Goal: Information Seeking & Learning: Learn about a topic

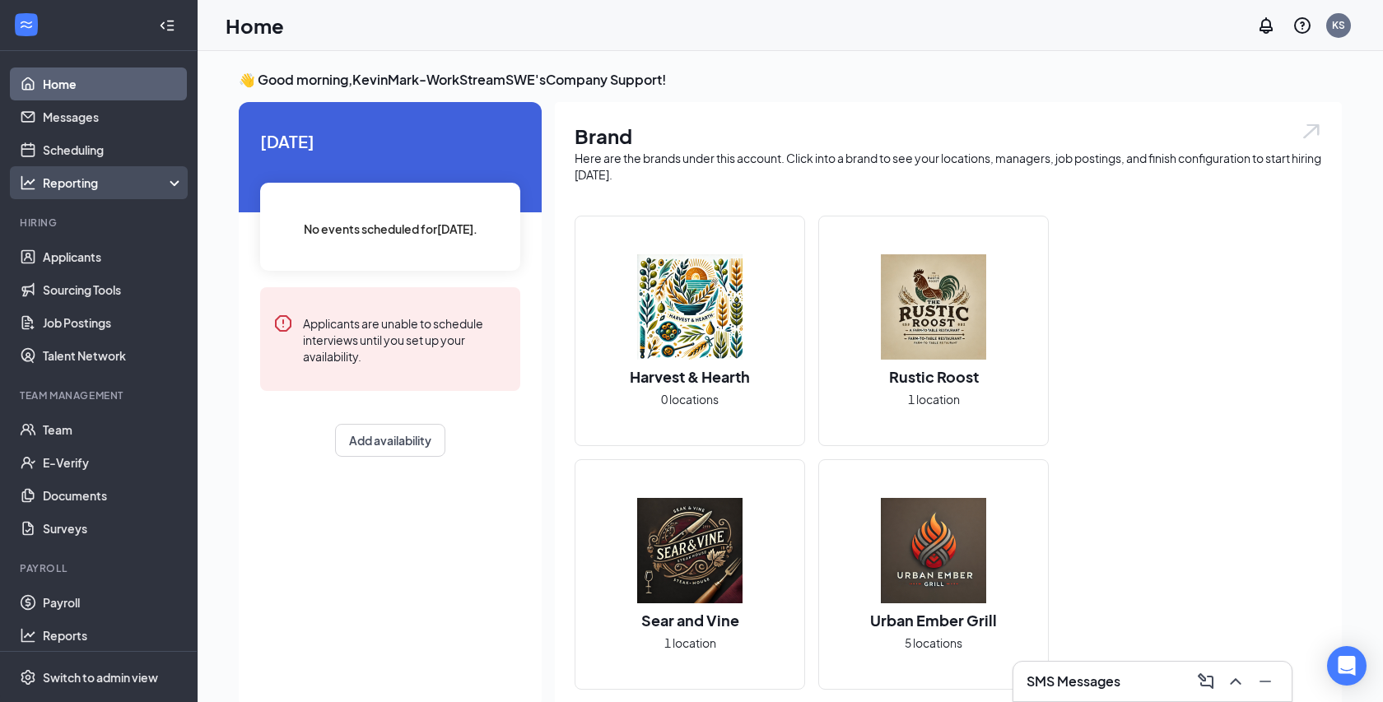
click at [133, 184] on div "Reporting" at bounding box center [114, 183] width 142 height 16
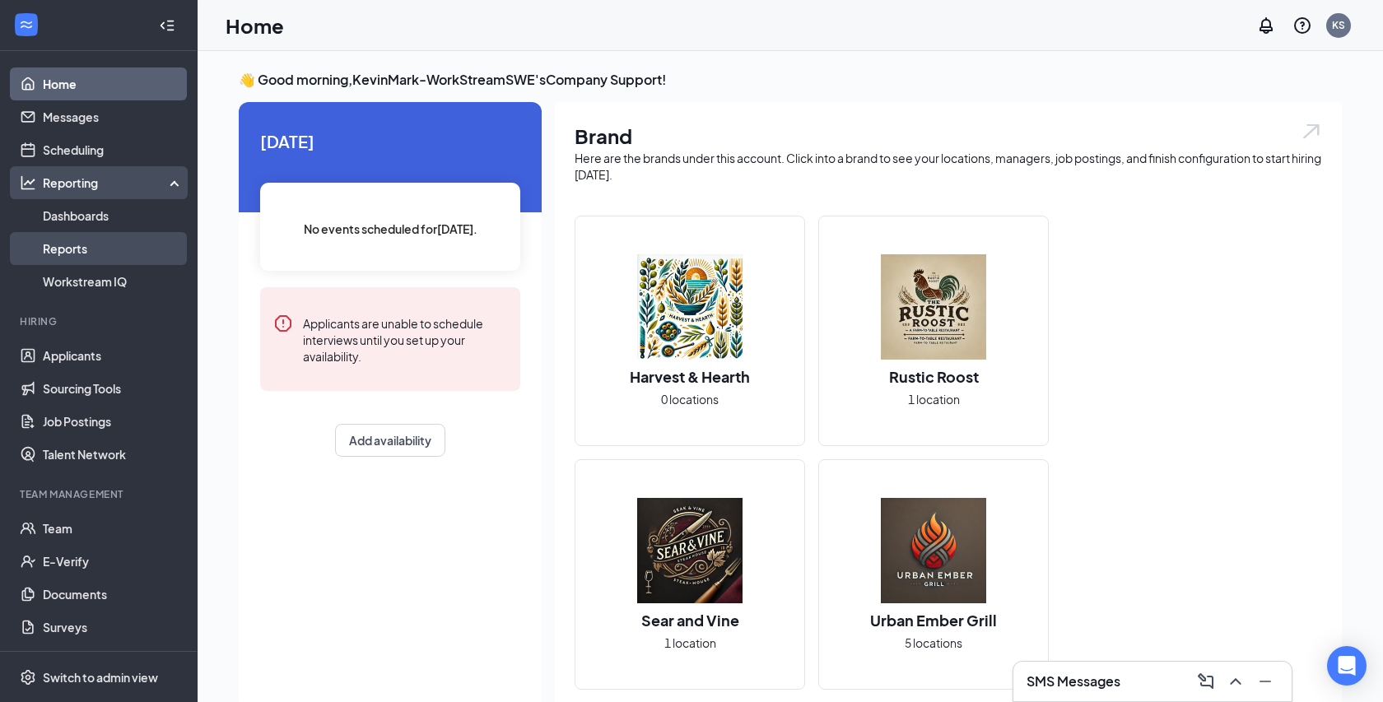
click at [91, 251] on link "Reports" at bounding box center [113, 248] width 141 height 33
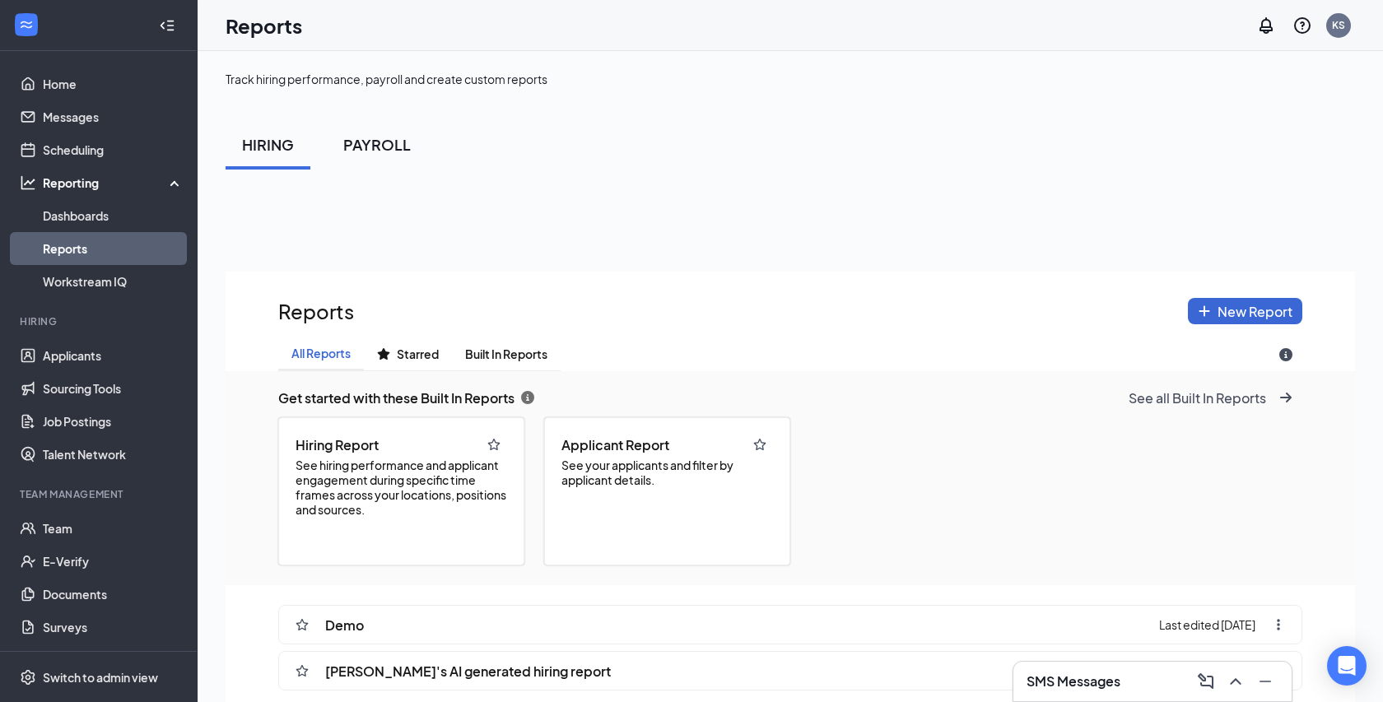
scroll to position [817, 1129]
click at [379, 142] on div "PAYROLL" at bounding box center [377, 144] width 68 height 21
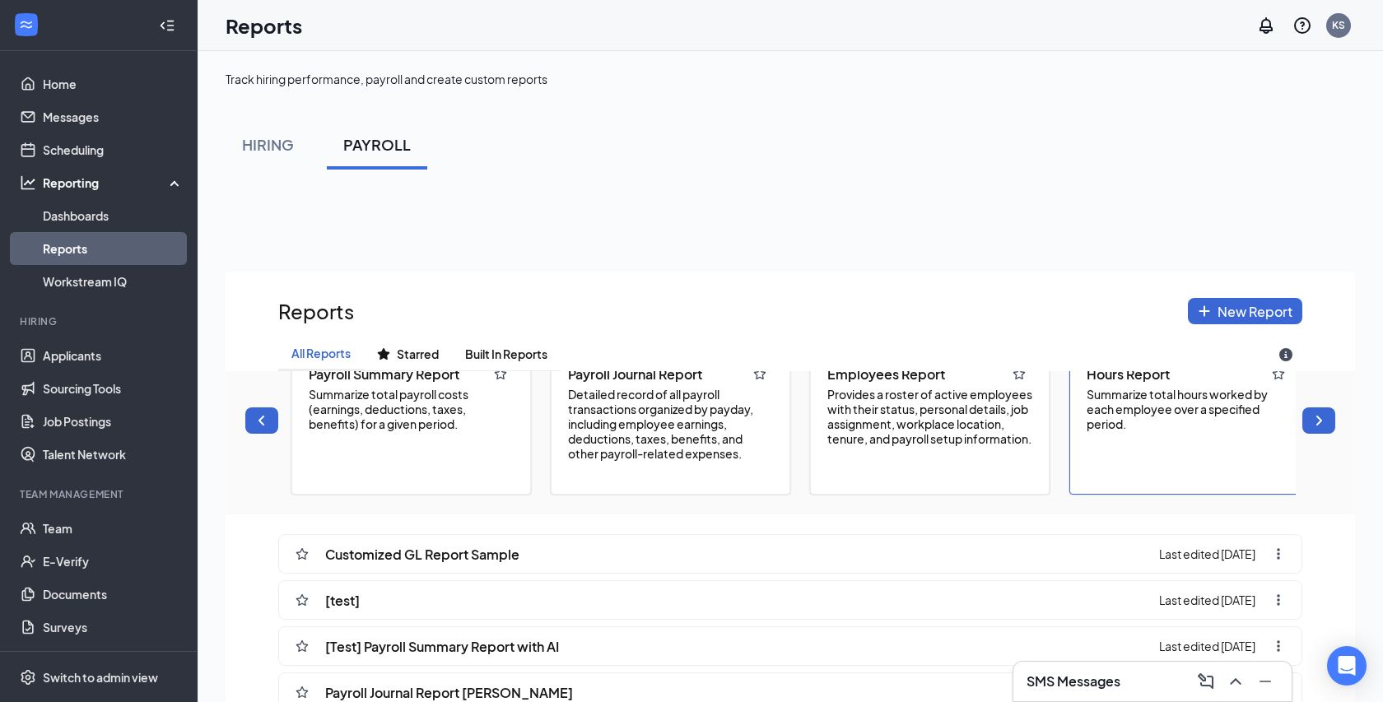
scroll to position [0, 0]
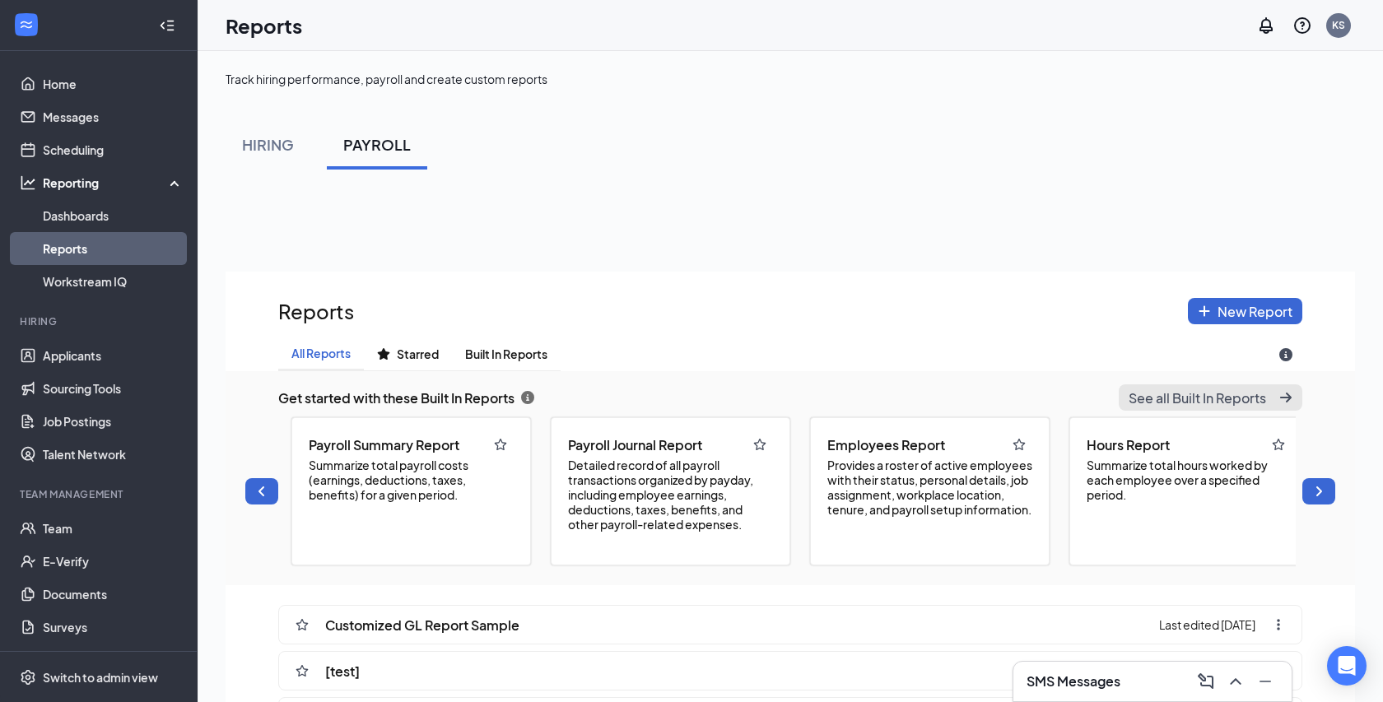
click at [1263, 394] on span "See all Built In Reports" at bounding box center [1197, 397] width 137 height 17
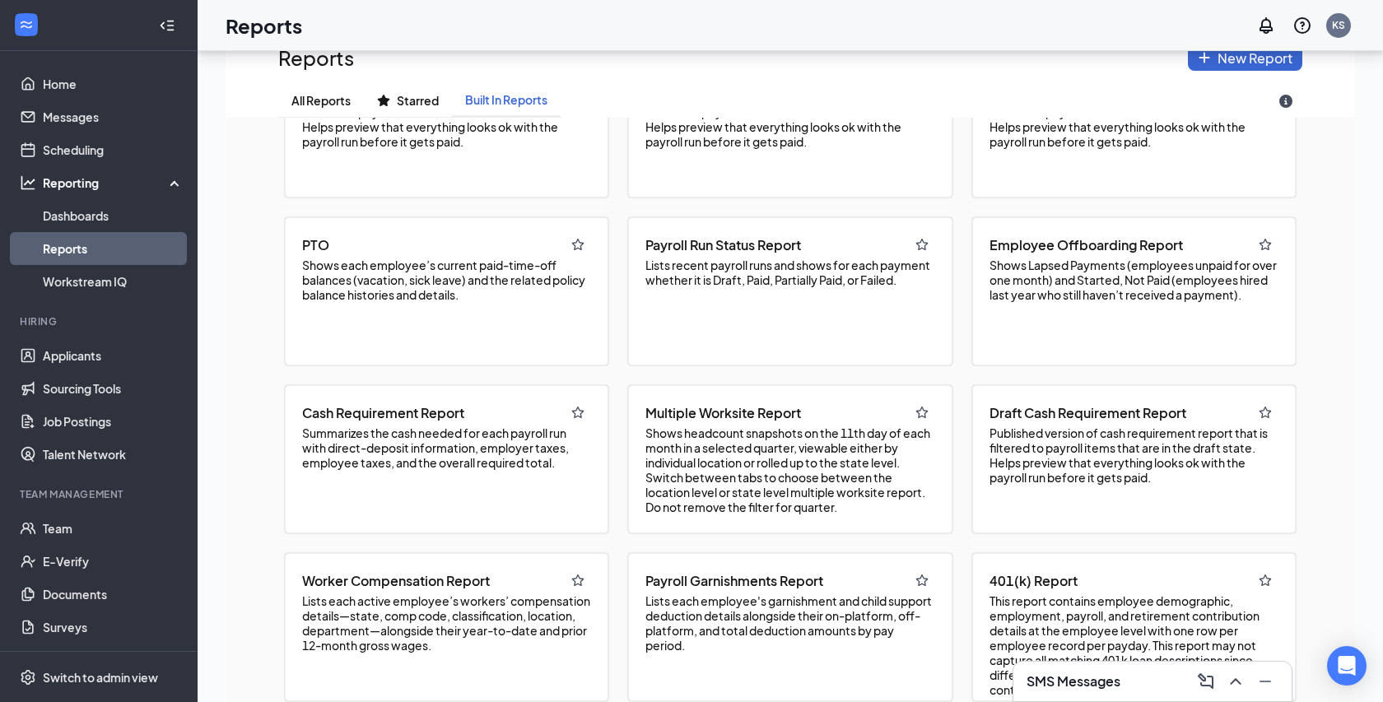
scroll to position [324, 0]
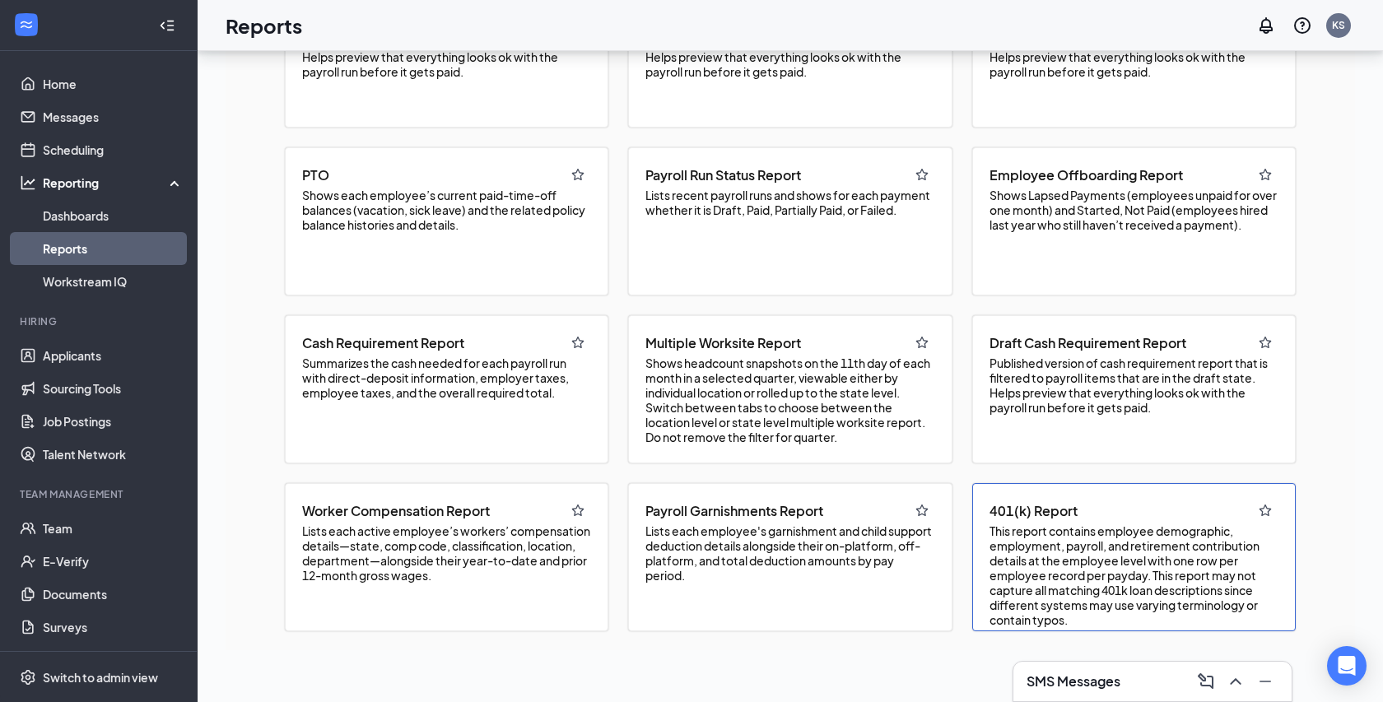
click at [1047, 574] on span "This report contains employee demographic, employment, payroll, and retirement …" at bounding box center [1133, 576] width 289 height 104
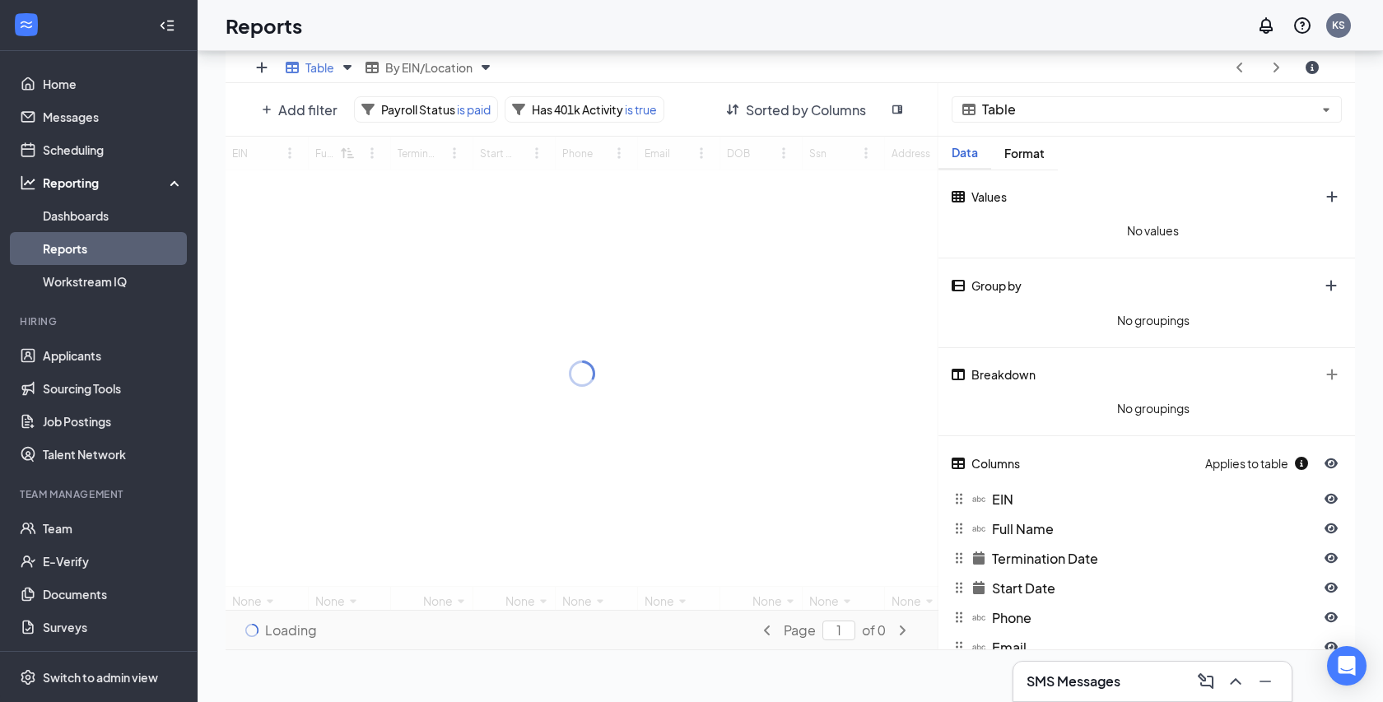
scroll to position [570, 1129]
click at [888, 98] on button "sidebar-flip icon" at bounding box center [897, 109] width 30 height 26
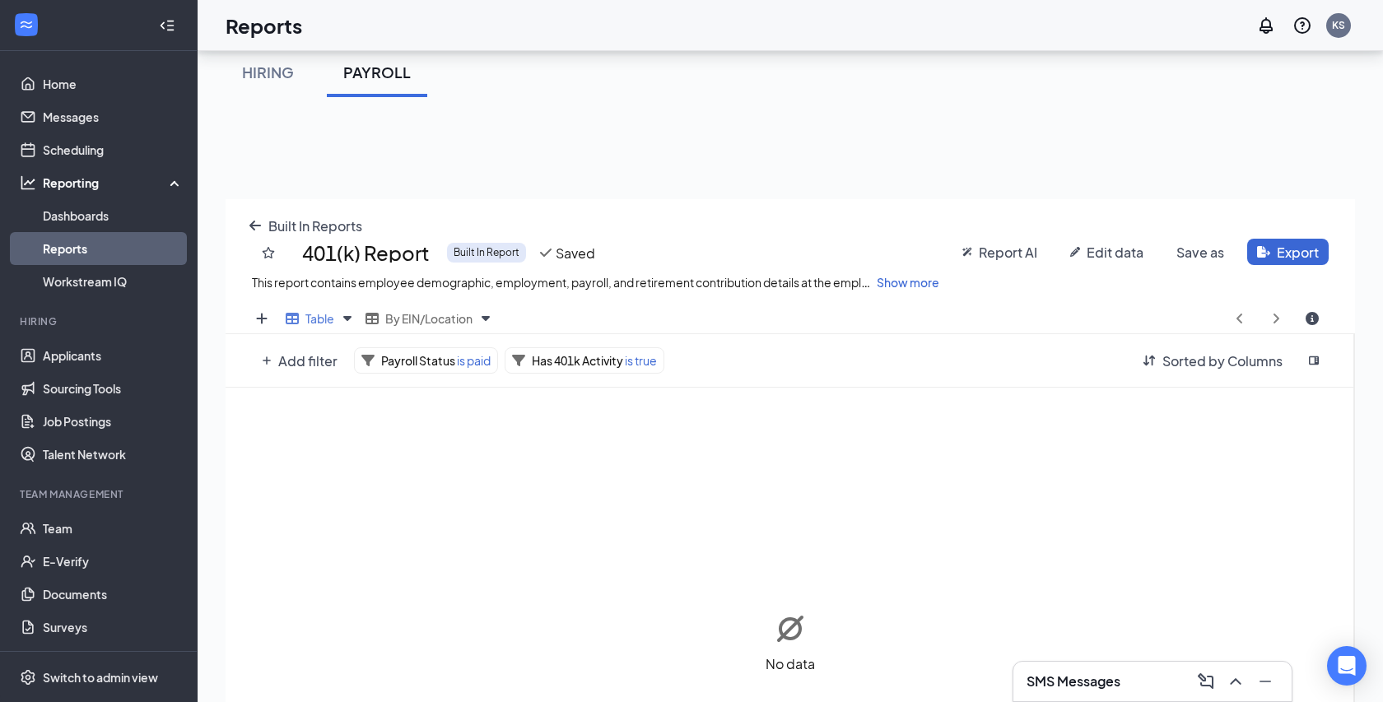
scroll to position [56, 0]
